Goal: Task Accomplishment & Management: Manage account settings

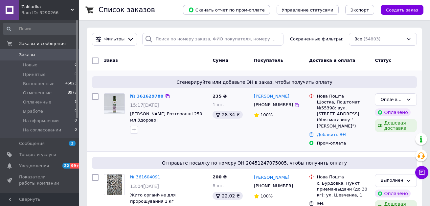
click at [152, 97] on link "№ 361629780" at bounding box center [147, 96] width 34 height 5
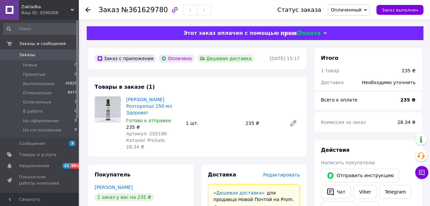
click at [288, 172] on span "Редактировать" at bounding box center [281, 174] width 37 height 5
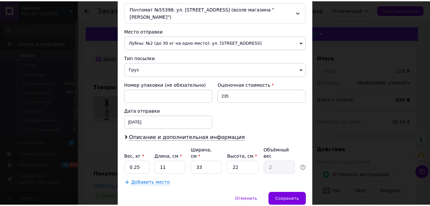
scroll to position [230, 0]
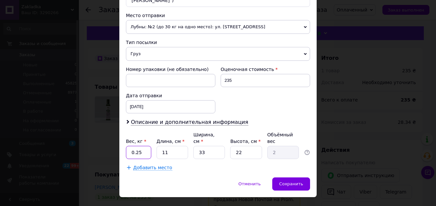
click at [139, 146] on input "0.25" at bounding box center [138, 152] width 25 height 13
type input "0.5"
click at [286, 181] on span "Сохранить" at bounding box center [291, 183] width 24 height 5
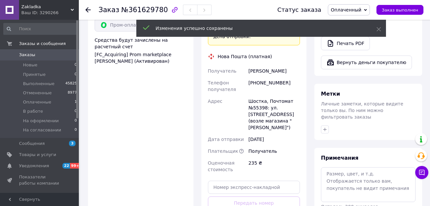
scroll to position [263, 0]
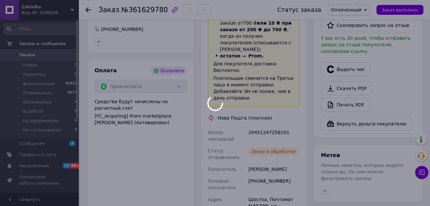
scroll to position [197, 0]
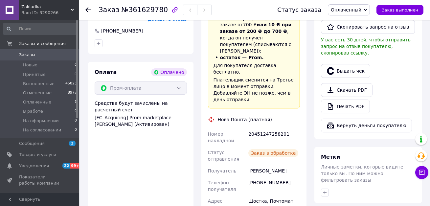
click at [268, 128] on div "20451247258201" at bounding box center [274, 137] width 54 height 18
copy div "20451247258201"
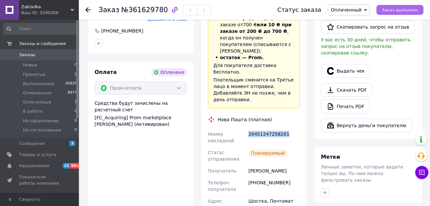
click at [396, 11] on span "Заказ выполнен" at bounding box center [400, 10] width 36 height 5
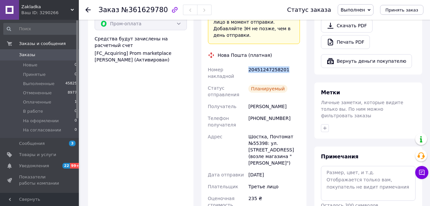
scroll to position [263, 0]
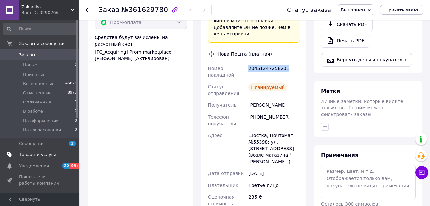
click at [30, 155] on span "Товары и услуги" at bounding box center [37, 155] width 37 height 6
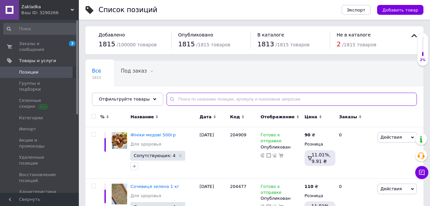
click at [181, 102] on input "text" at bounding box center [292, 99] width 250 height 13
paste input "205186"
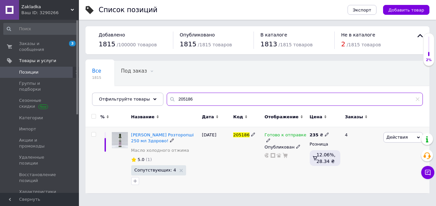
type input "205186"
click at [270, 138] on icon at bounding box center [268, 140] width 4 height 4
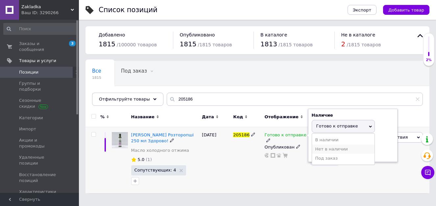
click at [314, 148] on li "Нет в наличии" at bounding box center [343, 149] width 62 height 9
click at [285, 161] on div "Готово к отправке Наличие Нет в наличии В наличии Под заказ Готово к отправке О…" at bounding box center [285, 160] width 45 height 66
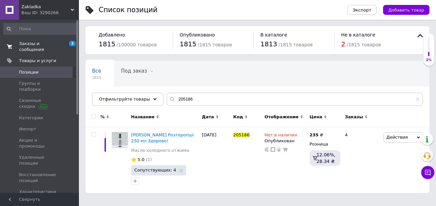
click at [35, 45] on span "Заказы и сообщения" at bounding box center [40, 47] width 42 height 12
